Goal: Information Seeking & Learning: Learn about a topic

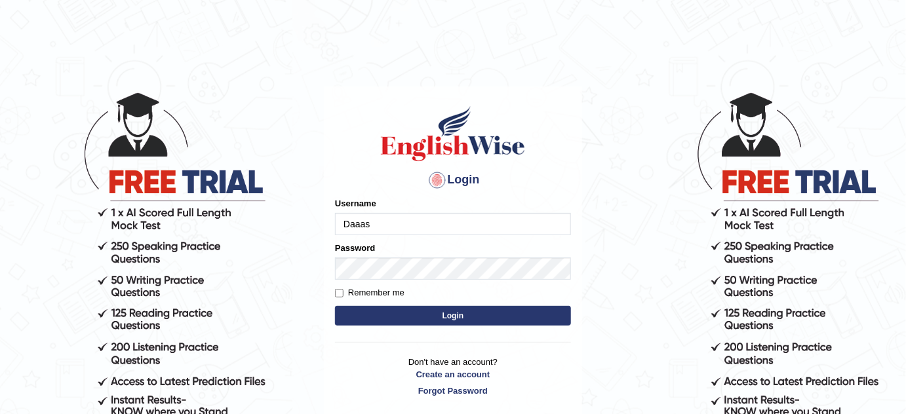
drag, startPoint x: 0, startPoint y: 0, endPoint x: 395, endPoint y: 224, distance: 453.6
click at [395, 224] on input "Daaas" at bounding box center [453, 224] width 236 height 22
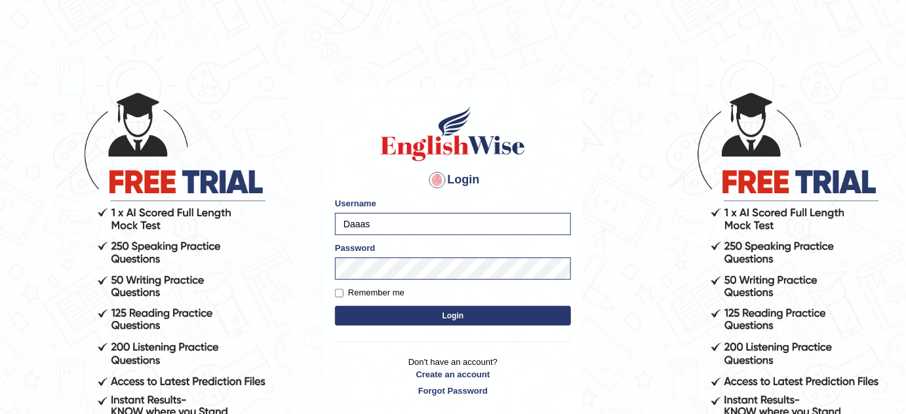
type input "bhagwantbrar"
click at [452, 311] on button "Login" at bounding box center [453, 316] width 236 height 20
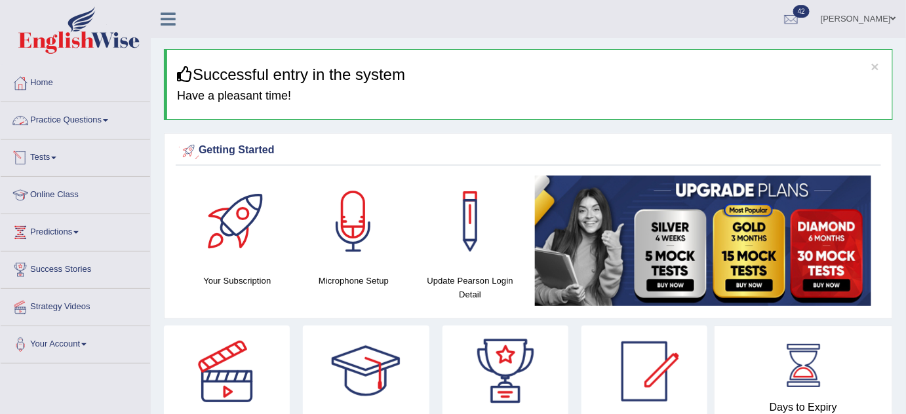
click at [87, 119] on link "Practice Questions" at bounding box center [75, 118] width 149 height 33
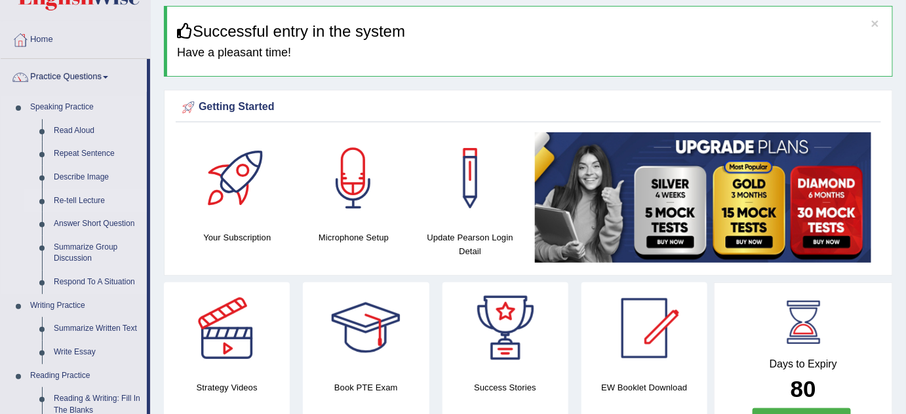
scroll to position [178, 0]
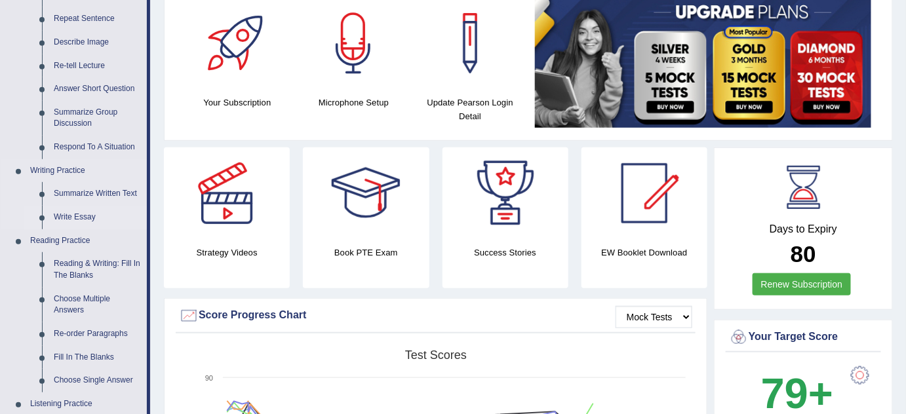
click at [77, 218] on link "Write Essay" at bounding box center [97, 218] width 99 height 24
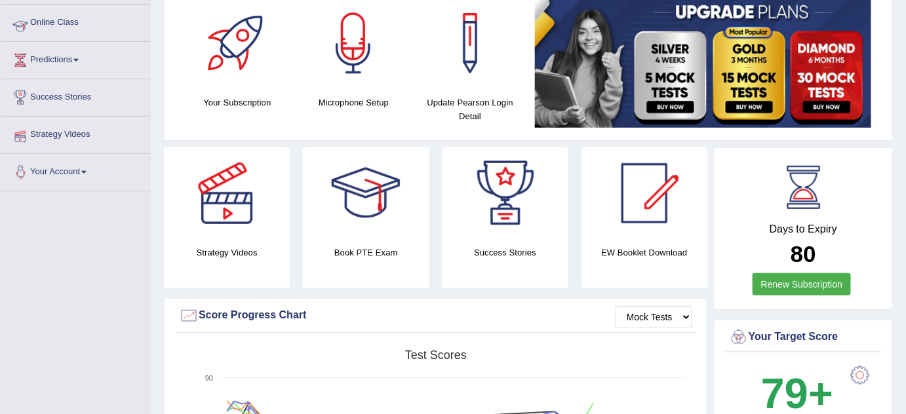
scroll to position [201, 0]
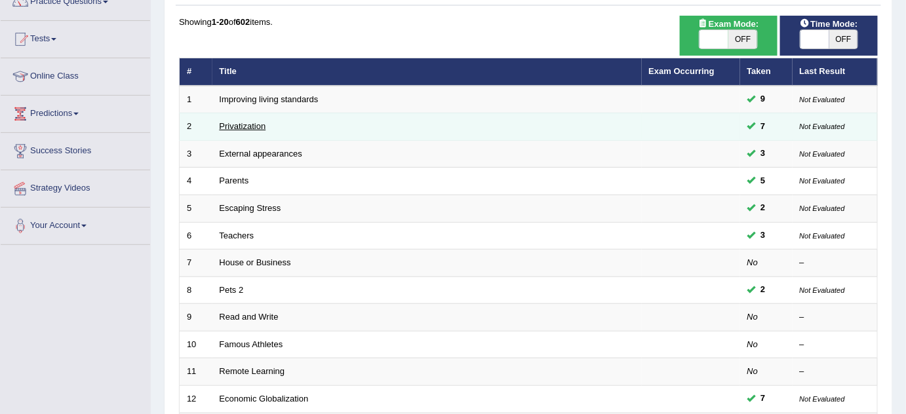
click at [256, 123] on link "Privatization" at bounding box center [243, 126] width 47 height 10
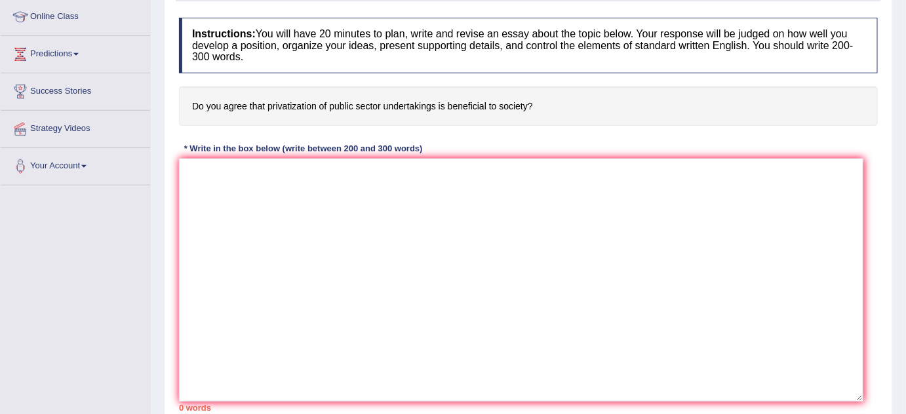
drag, startPoint x: 873, startPoint y: 281, endPoint x: 853, endPoint y: 395, distance: 115.9
click at [856, 398] on textarea at bounding box center [521, 280] width 684 height 243
click at [432, 243] on textarea at bounding box center [520, 280] width 683 height 243
paste textarea "One of the (primary advantages/ main causes / major problems) of (essay topic) …"
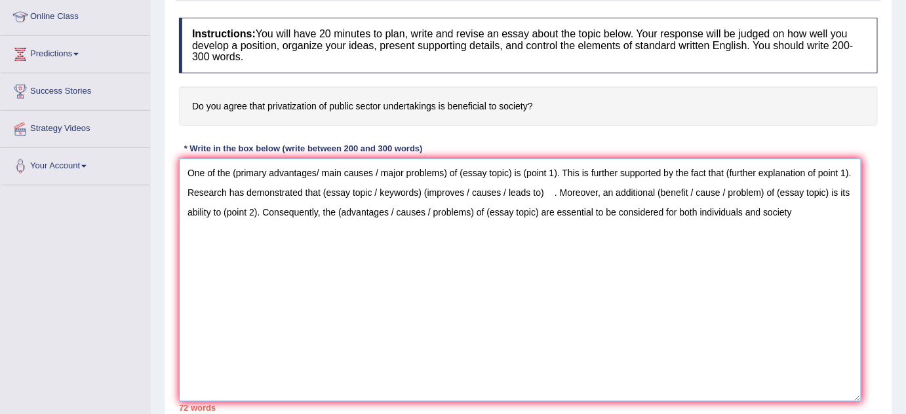
drag, startPoint x: 378, startPoint y: 213, endPoint x: 546, endPoint y: 224, distance: 168.2
click at [546, 224] on textarea "One of the (primary advantages/ main causes / major problems) of (essay topic) …" at bounding box center [520, 280] width 683 height 243
drag, startPoint x: 561, startPoint y: 216, endPoint x: 292, endPoint y: 218, distance: 269.5
click at [292, 218] on textarea "One of the (primary advantages/ main causes / major problems) of (essay topic) …" at bounding box center [520, 280] width 683 height 243
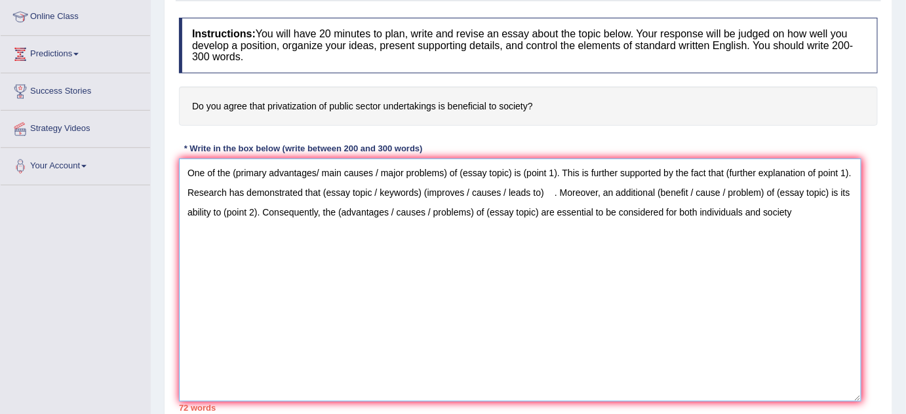
click at [295, 232] on textarea "One of the (primary advantages/ main causes / major problems) of (essay topic) …" at bounding box center [520, 280] width 683 height 243
drag, startPoint x: 271, startPoint y: 214, endPoint x: 481, endPoint y: 214, distance: 209.8
click at [481, 214] on textarea "One of the (primary advantages/ main causes / major problems) of (essay topic) …" at bounding box center [520, 280] width 683 height 243
click at [580, 195] on textarea "One of the (primary advantages/ main causes / major problems) of (essay topic) …" at bounding box center [520, 280] width 683 height 243
drag, startPoint x: 578, startPoint y: 185, endPoint x: 350, endPoint y: 185, distance: 227.5
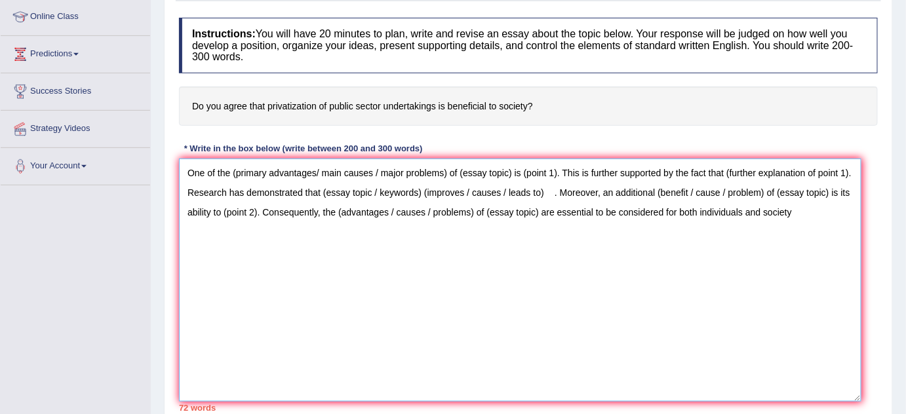
click at [351, 186] on textarea "One of the (primary advantages/ main causes / major problems) of (essay topic) …" at bounding box center [520, 280] width 683 height 243
drag, startPoint x: 334, startPoint y: 170, endPoint x: 582, endPoint y: 166, distance: 247.9
click at [548, 164] on textarea "One of the (primary advantages/ main causes / major problems) of (essay topic) …" at bounding box center [520, 280] width 683 height 243
drag, startPoint x: 734, startPoint y: 164, endPoint x: 598, endPoint y: 180, distance: 136.6
click at [612, 180] on textarea "One of the (primary advantages/ main causes / major problems) of (essay topic) …" at bounding box center [520, 280] width 683 height 243
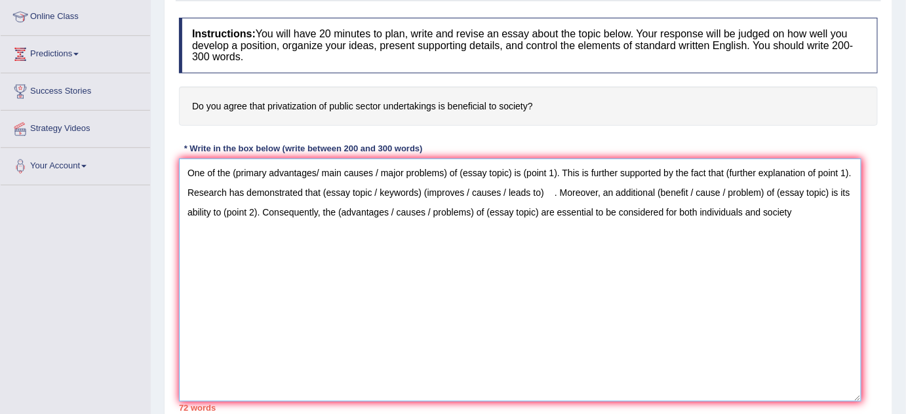
click at [361, 176] on textarea "One of the (primary advantages/ main causes / major problems) of (essay topic) …" at bounding box center [520, 280] width 683 height 243
drag, startPoint x: 232, startPoint y: 169, endPoint x: 250, endPoint y: 174, distance: 18.5
click at [250, 174] on textarea "One of the (primary advantages/ main causes / major problems) of (essay topic) …" at bounding box center [520, 280] width 683 height 243
click at [275, 170] on textarea "One of the (primary advantages/ main causes / major problems) of (essay topic) …" at bounding box center [520, 280] width 683 height 243
click at [445, 171] on textarea "One of the (primary advantages/ main causes / major problems) of (essay topic) …" at bounding box center [520, 280] width 683 height 243
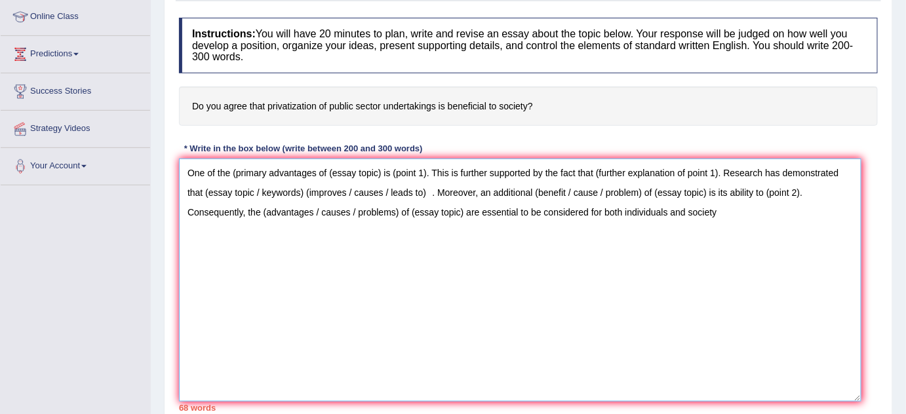
drag, startPoint x: 328, startPoint y: 170, endPoint x: 387, endPoint y: 188, distance: 60.8
click at [381, 174] on textarea "One of the (primary advantages of (essay topic) is (point 1). This is further s…" at bounding box center [520, 280] width 683 height 243
drag, startPoint x: 454, startPoint y: 169, endPoint x: 487, endPoint y: 176, distance: 33.4
click at [487, 176] on textarea "One of the (primary advantages of privatization of public sector is (point 1). …" at bounding box center [520, 280] width 683 height 243
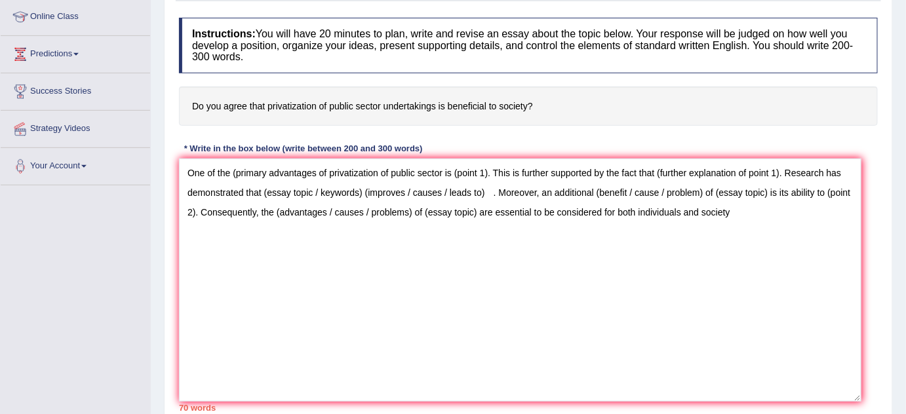
click at [554, 144] on div "Instructions: You will have 20 minutes to plan, write and revise an essay about…" at bounding box center [528, 214] width 705 height 407
drag, startPoint x: 451, startPoint y: 170, endPoint x: 486, endPoint y: 173, distance: 35.5
click at [486, 173] on textarea "One of the (primary advantages of privatization of public sector is (point 1). …" at bounding box center [520, 280] width 683 height 243
drag, startPoint x: 290, startPoint y: 190, endPoint x: 442, endPoint y: 193, distance: 152.1
click at [431, 193] on textarea "One of the (primary advantages of privatization of public sector is (point 1). …" at bounding box center [520, 280] width 683 height 243
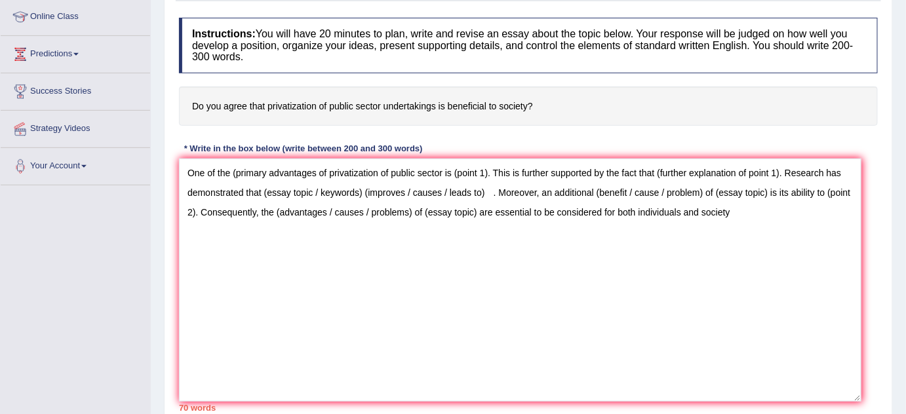
click at [544, 122] on h4 "Do you agree that privatization of public sector undertakings is beneficial to …" at bounding box center [528, 107] width 699 height 40
drag, startPoint x: 459, startPoint y: 170, endPoint x: 488, endPoint y: 177, distance: 29.6
click at [488, 177] on textarea "One of the (primary advantages of privatization of public sector is (point 1). …" at bounding box center [520, 280] width 683 height 243
paste textarea "• Public services"
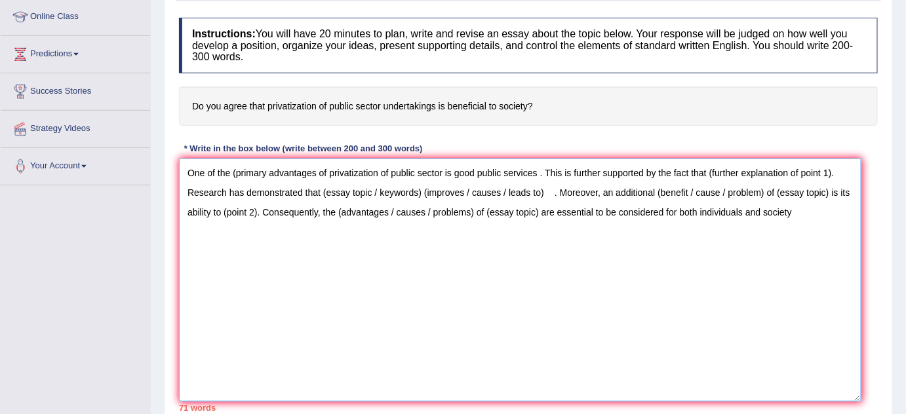
drag, startPoint x: 708, startPoint y: 169, endPoint x: 838, endPoint y: 175, distance: 130.0
click at [838, 175] on textarea "One of the (primary advantages of privatization of public sector is good public…" at bounding box center [520, 280] width 683 height 243
paste textarea "Government investment improves schools, hospitals, transport, and infrastructure"
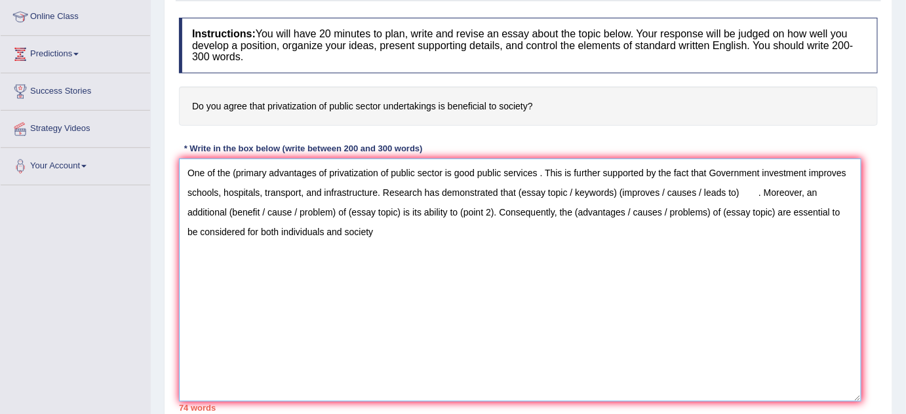
drag, startPoint x: 709, startPoint y: 165, endPoint x: 806, endPoint y: 175, distance: 97.5
click at [806, 175] on textarea "One of the (primary advantages of privatization of public sector is good public…" at bounding box center [520, 280] width 683 height 243
click at [797, 241] on textarea "One of the (primary advantages of privatization of public sector is good public…" at bounding box center [520, 280] width 683 height 243
drag, startPoint x: 760, startPoint y: 171, endPoint x: 709, endPoint y: 173, distance: 50.5
click at [709, 173] on textarea "One of the (primary advantages of privatization of public sector is good public…" at bounding box center [520, 280] width 683 height 243
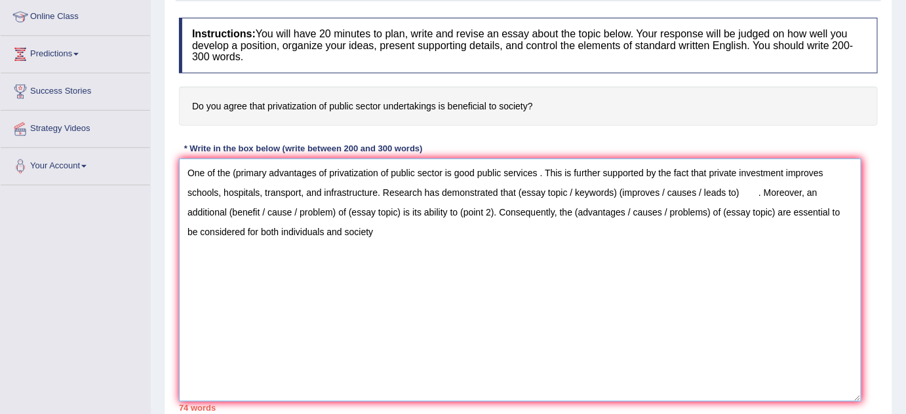
drag, startPoint x: 330, startPoint y: 170, endPoint x: 444, endPoint y: 176, distance: 114.2
click at [444, 176] on textarea "One of the (primary advantages of privatization of public sector is good public…" at bounding box center [520, 280] width 683 height 243
drag, startPoint x: 519, startPoint y: 186, endPoint x: 619, endPoint y: 201, distance: 101.4
click at [618, 197] on textarea "One of the (primary advantages of privatization of public sector is good public…" at bounding box center [520, 280] width 683 height 243
paste textarea "privatization of public sector"
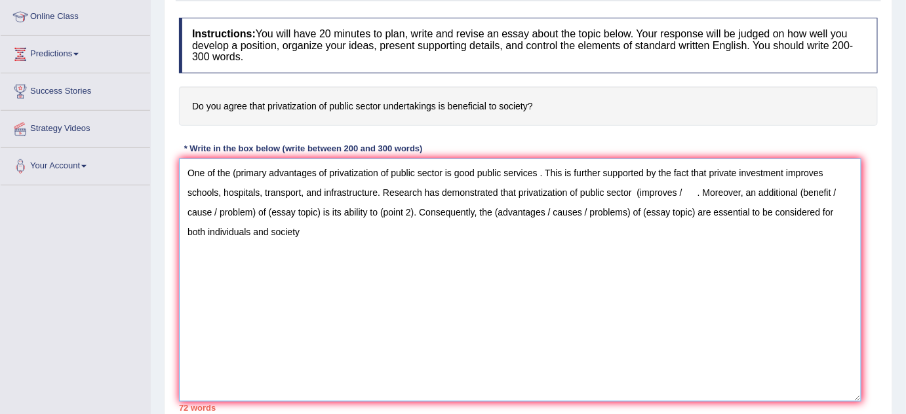
drag, startPoint x: 759, startPoint y: 191, endPoint x: 681, endPoint y: 197, distance: 77.5
click at [681, 197] on textarea "One of the (primary advantages of privatization of public sector is good public…" at bounding box center [520, 280] width 683 height 243
click at [639, 195] on textarea "One of the (primary advantages of privatization of public sector is good public…" at bounding box center [520, 280] width 683 height 243
click at [683, 190] on textarea "One of the (primary advantages of privatization of public sector is good public…" at bounding box center [520, 280] width 683 height 243
drag, startPoint x: 218, startPoint y: 207, endPoint x: 300, endPoint y: 220, distance: 83.5
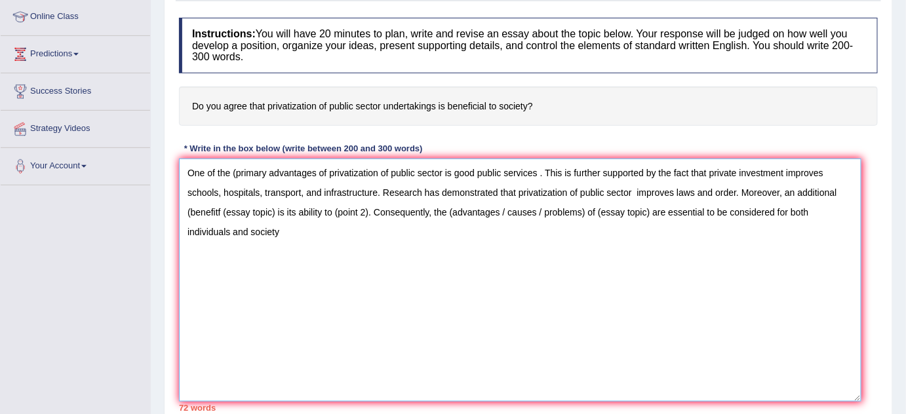
click at [300, 220] on textarea "One of the (primary advantages of privatization of public sector is good public…" at bounding box center [520, 280] width 683 height 243
click at [308, 249] on textarea "One of the (primary advantages of privatization of public sector is good public…" at bounding box center [520, 280] width 683 height 243
click at [222, 209] on textarea "One of the (primary advantages of privatization of public sector is good public…" at bounding box center [520, 280] width 683 height 243
paste textarea "– Space research creates advanced technology for human use."
drag, startPoint x: 337, startPoint y: 208, endPoint x: 372, endPoint y: 220, distance: 36.7
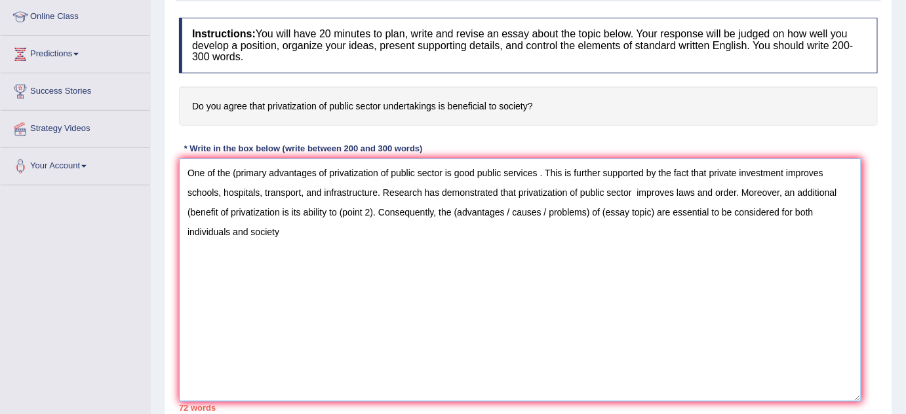
click at [372, 220] on textarea "One of the (primary advantages of privatization of public sector is good public…" at bounding box center [520, 280] width 683 height 243
click at [349, 213] on textarea "One of the (primary advantages of privatization of public sector is good public…" at bounding box center [520, 280] width 683 height 243
paste textarea "advanced technology for human use."
drag, startPoint x: 338, startPoint y: 207, endPoint x: 374, endPoint y: 212, distance: 35.8
click at [374, 211] on textarea "One of the (primary advantages of privatization of public sector is good public…" at bounding box center [520, 280] width 683 height 243
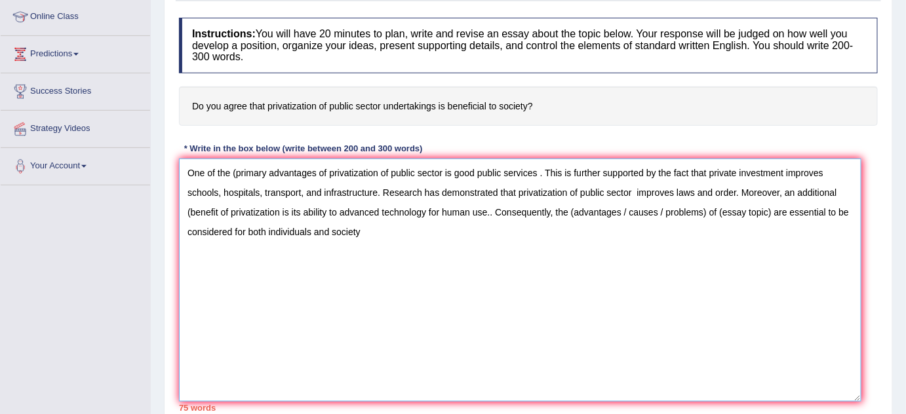
click at [374, 214] on textarea "One of the (primary advantages of privatization of public sector is good public…" at bounding box center [520, 280] width 683 height 243
click at [340, 209] on textarea "One of the (primary advantages of privatization of public sector is good public…" at bounding box center [520, 280] width 683 height 243
click at [521, 212] on textarea "One of the (primary advantages of privatization of public sector is good public…" at bounding box center [520, 280] width 683 height 243
click at [599, 212] on textarea "One of the (primary advantages of privatization of public sector is good public…" at bounding box center [520, 280] width 683 height 243
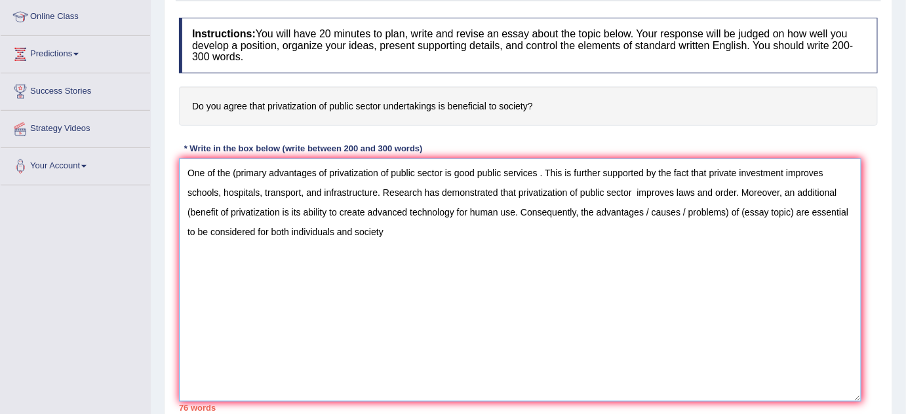
drag, startPoint x: 646, startPoint y: 209, endPoint x: 730, endPoint y: 219, distance: 83.8
click at [730, 219] on textarea "One of the (primary advantages of privatization of public sector is good public…" at bounding box center [520, 280] width 683 height 243
drag, startPoint x: 302, startPoint y: 233, endPoint x: 177, endPoint y: 161, distance: 144.2
click at [177, 161] on div "Instructions: You will have 20 minutes to plan, write and revise an essay about…" at bounding box center [528, 214] width 705 height 407
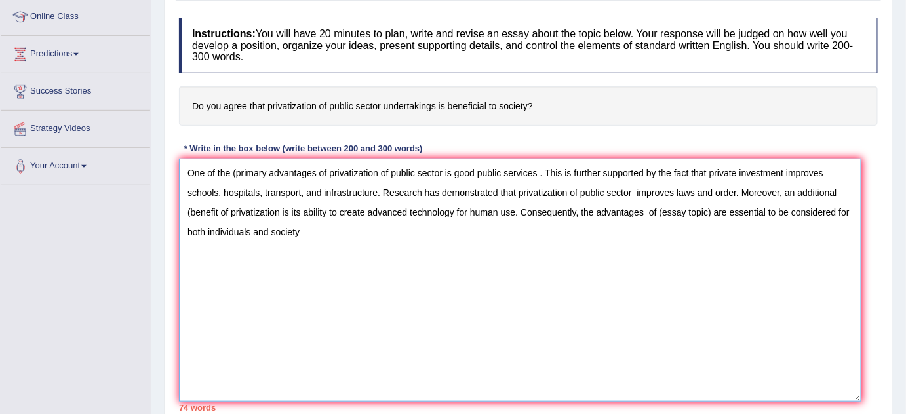
click at [216, 266] on textarea "One of the (primary advantages of privatization of public sector is good public…" at bounding box center [520, 280] width 683 height 243
click at [224, 292] on textarea "One of the (primary advantages of privatization of public sector is good public…" at bounding box center [520, 280] width 683 height 243
click at [572, 267] on textarea "One of the (primary advantages of privatization of public sector is good public…" at bounding box center [520, 280] width 683 height 243
type textarea "One of the (primary advantages of privatization of public sector is good public…"
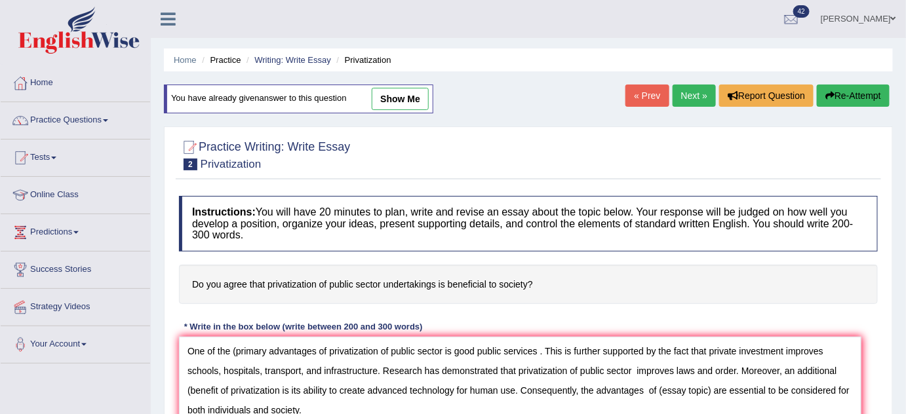
click at [677, 94] on link "Next »" at bounding box center [694, 96] width 43 height 22
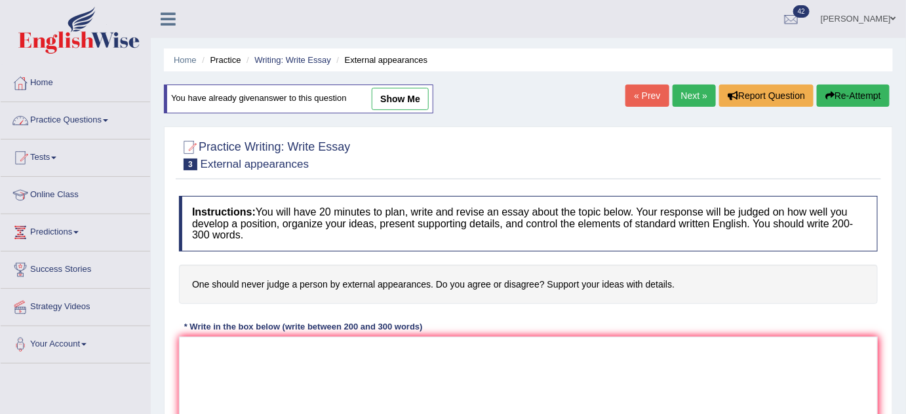
click at [108, 119] on span at bounding box center [105, 120] width 5 height 3
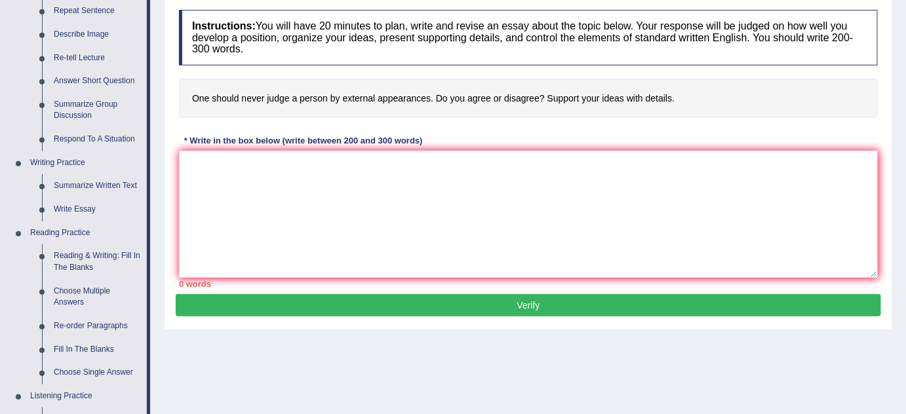
scroll to position [238, 0]
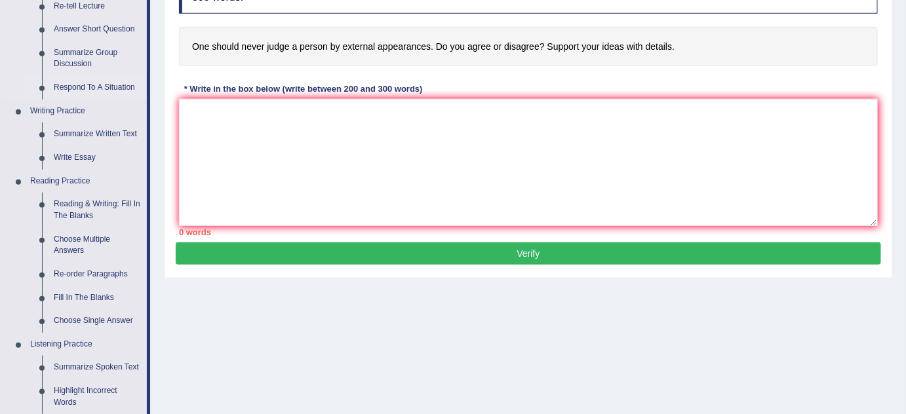
click at [103, 84] on link "Respond To A Situation" at bounding box center [97, 88] width 99 height 24
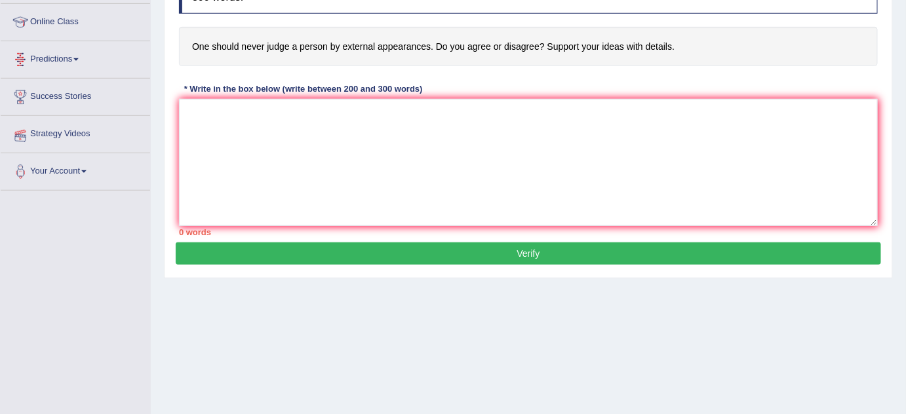
scroll to position [274, 0]
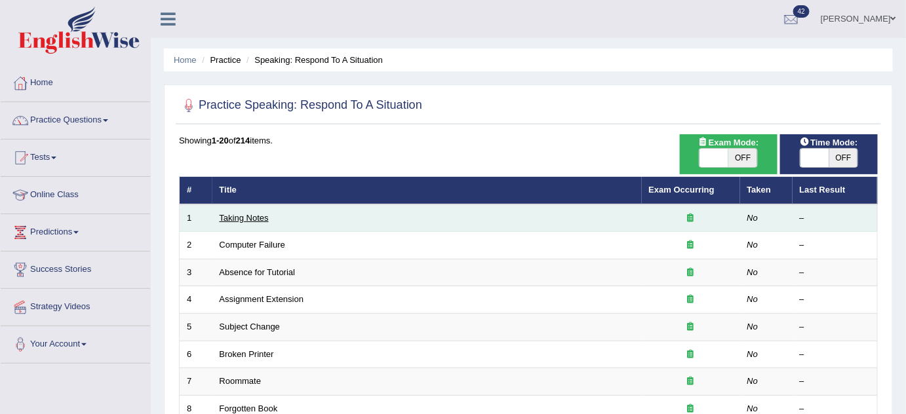
click at [243, 216] on link "Taking Notes" at bounding box center [244, 218] width 49 height 10
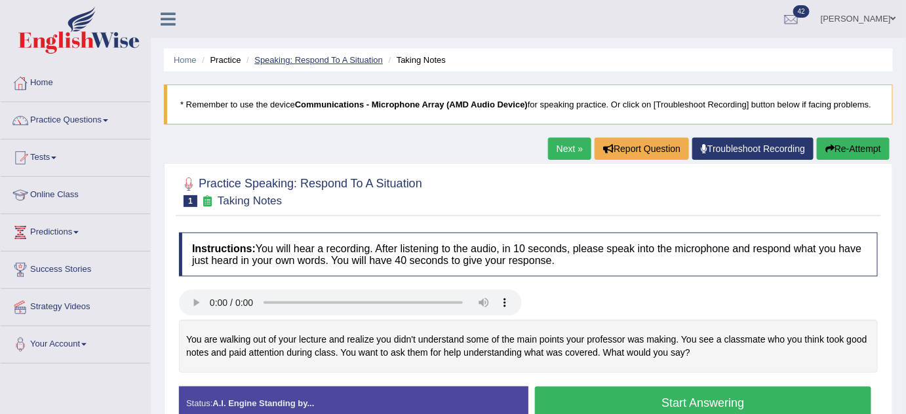
click at [347, 59] on link "Speaking: Respond To A Situation" at bounding box center [318, 60] width 129 height 10
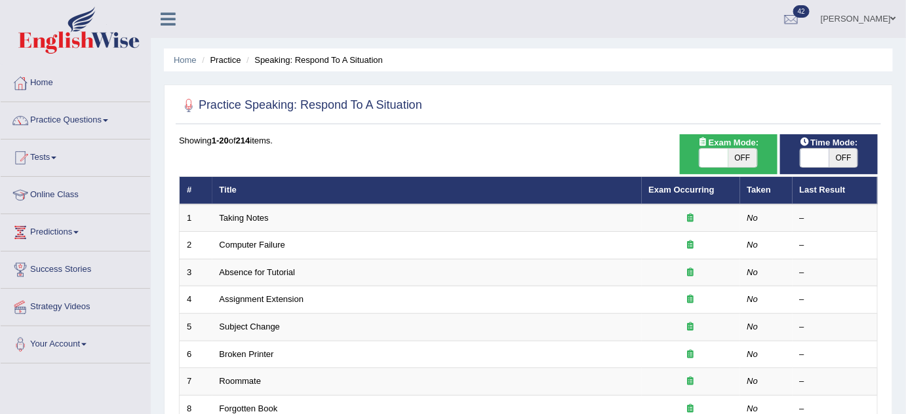
click at [847, 149] on span "OFF" at bounding box center [843, 158] width 29 height 18
checkbox input "true"
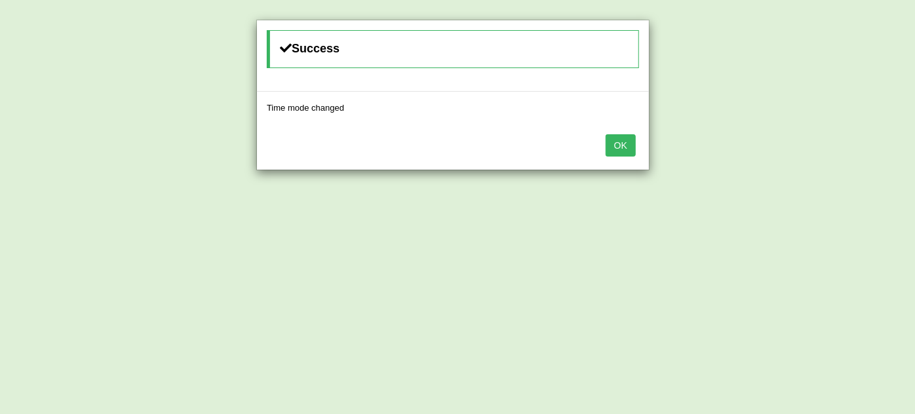
click at [618, 146] on button "OK" at bounding box center [621, 145] width 30 height 22
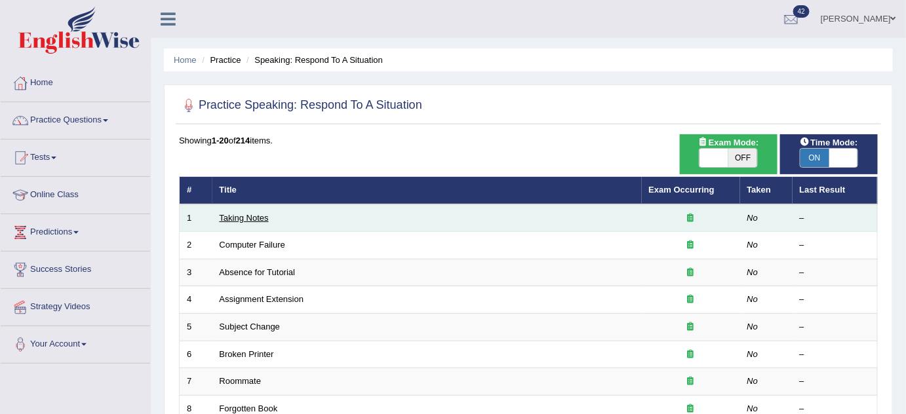
click at [253, 213] on link "Taking Notes" at bounding box center [244, 218] width 49 height 10
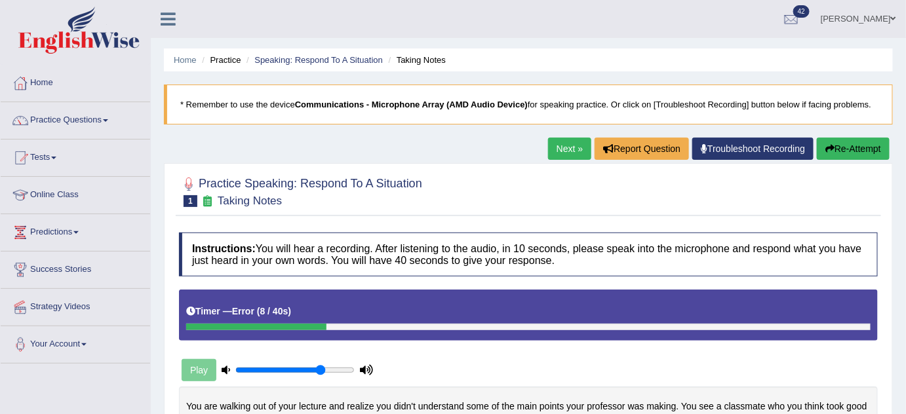
click at [557, 143] on link "Next »" at bounding box center [569, 149] width 43 height 22
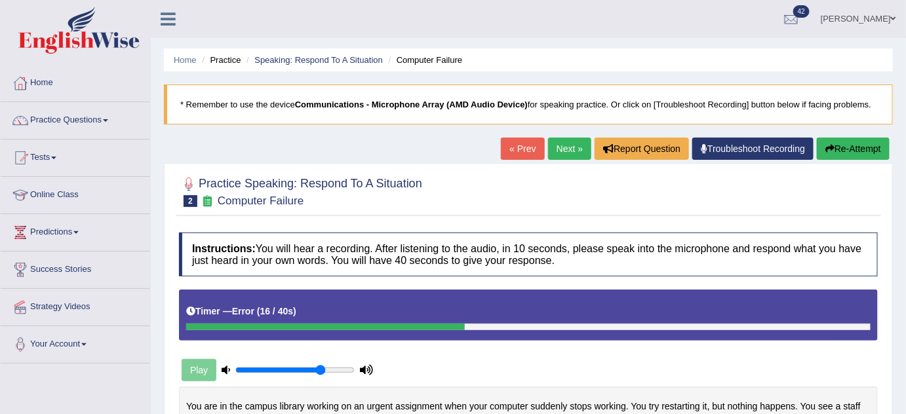
click at [576, 149] on link "Next »" at bounding box center [569, 149] width 43 height 22
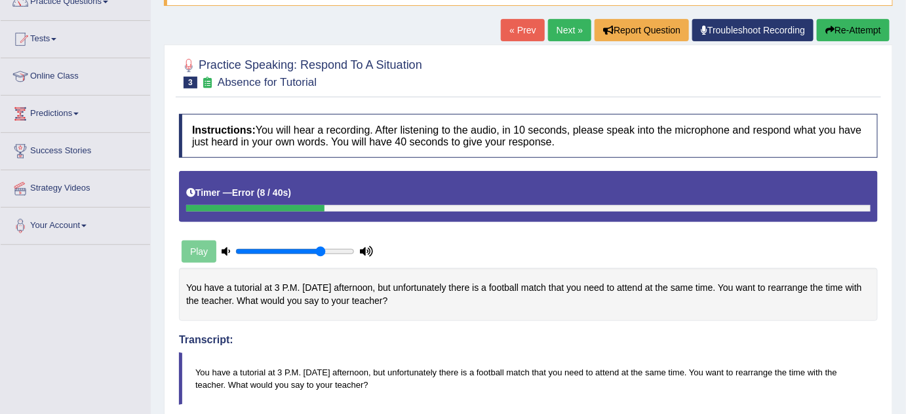
click at [567, 26] on link "Next »" at bounding box center [569, 30] width 43 height 22
